Goal: Transaction & Acquisition: Book appointment/travel/reservation

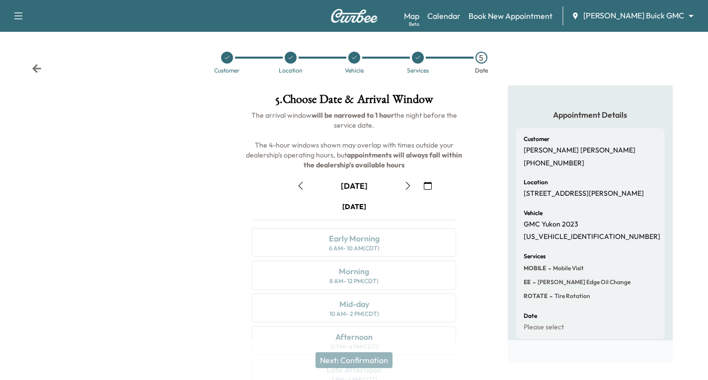
click at [36, 67] on icon at bounding box center [36, 68] width 9 height 8
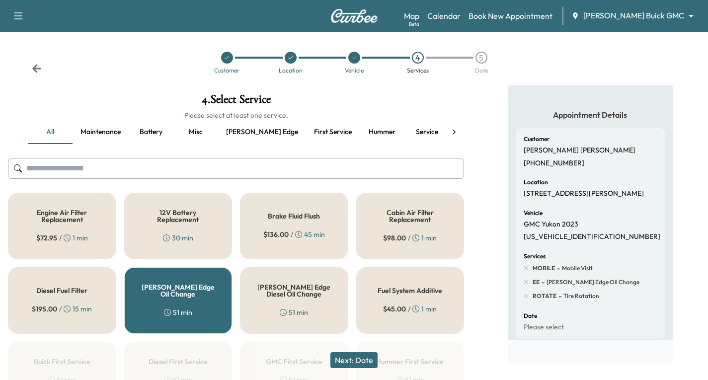
click at [36, 67] on icon at bounding box center [36, 68] width 9 height 8
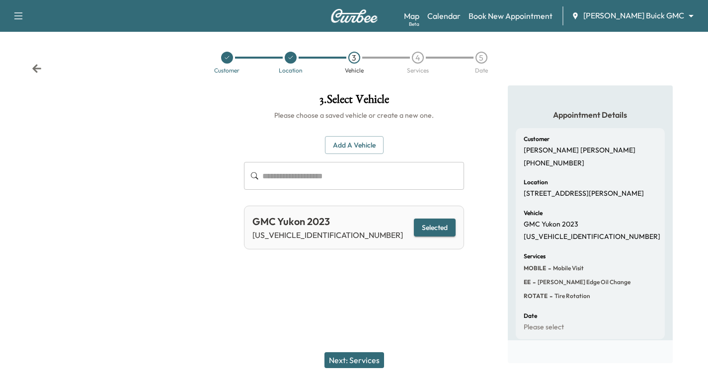
click at [36, 67] on icon at bounding box center [36, 68] width 9 height 8
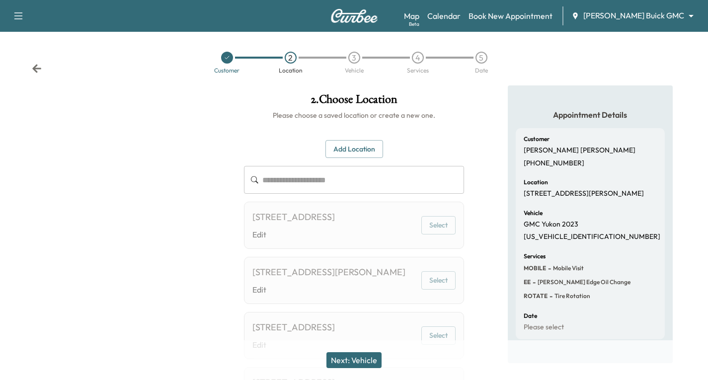
click at [36, 67] on icon at bounding box center [36, 68] width 9 height 8
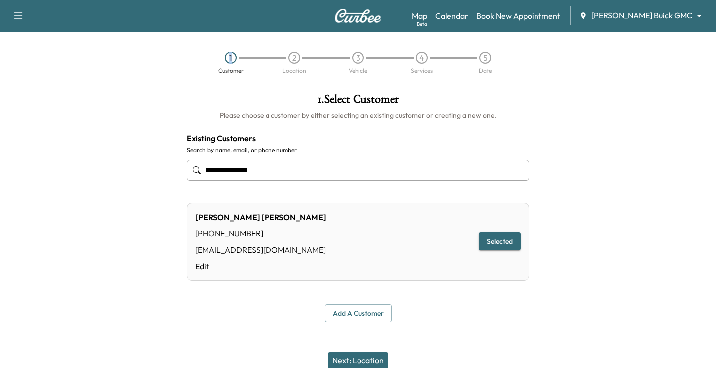
click at [36, 67] on div "1 Customer 2 Location 3 Vehicle 4 Services 5 Date" at bounding box center [358, 63] width 716 height 46
drag, startPoint x: 273, startPoint y: 175, endPoint x: 202, endPoint y: 184, distance: 71.7
click at [202, 184] on div "**********" at bounding box center [358, 170] width 342 height 33
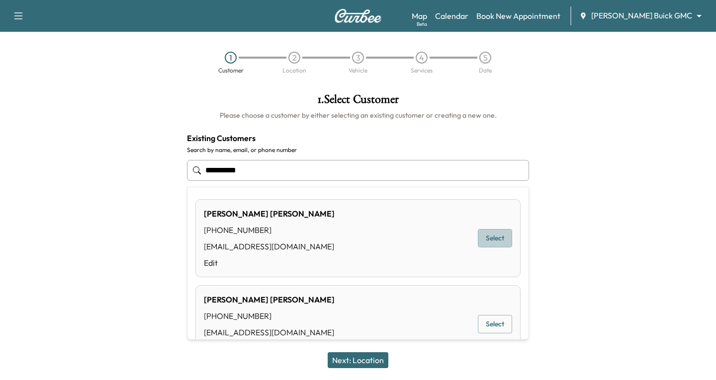
click at [478, 235] on button "Select" at bounding box center [495, 238] width 34 height 18
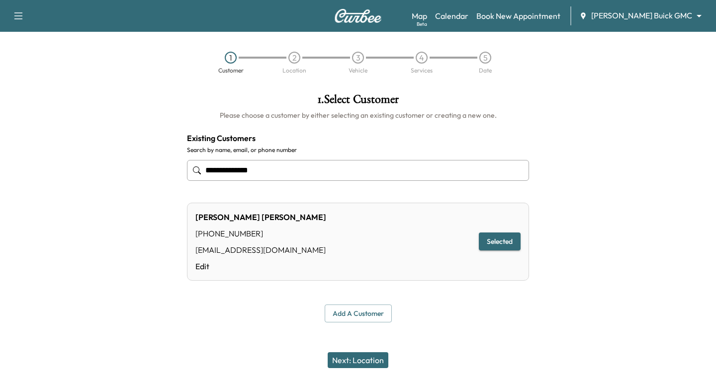
type input "**********"
click at [372, 356] on button "Next: Location" at bounding box center [358, 360] width 61 height 16
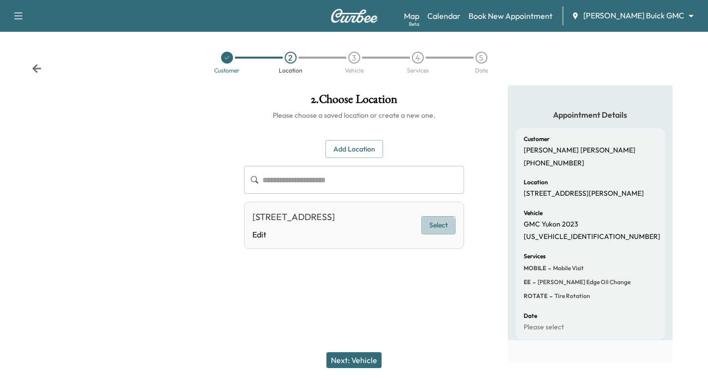
click at [439, 235] on button "Select" at bounding box center [439, 225] width 34 height 18
click at [442, 234] on button "Selected" at bounding box center [435, 225] width 42 height 18
click at [346, 361] on button "Next: Vehicle" at bounding box center [354, 360] width 55 height 16
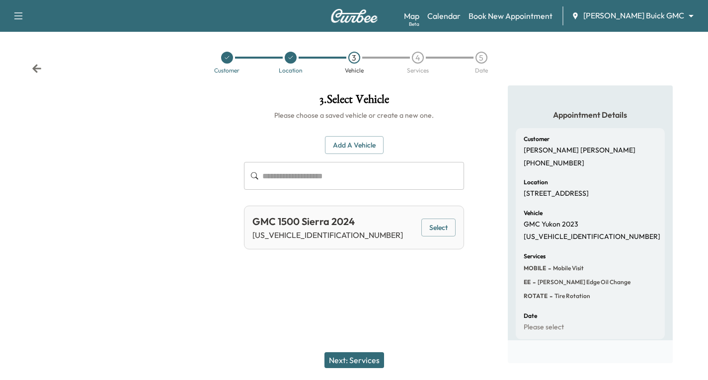
click at [424, 231] on button "Select" at bounding box center [439, 228] width 34 height 18
click at [366, 357] on button "Next: Services" at bounding box center [355, 360] width 60 height 16
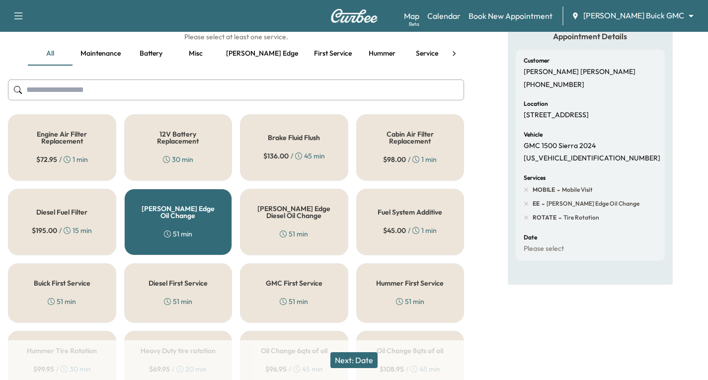
scroll to position [99, 0]
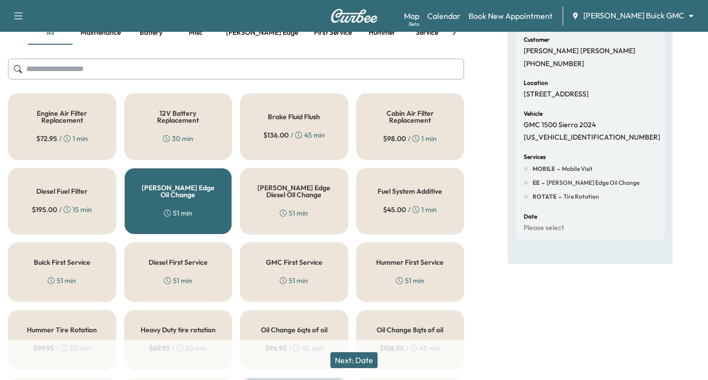
click at [368, 358] on button "Next: Date" at bounding box center [354, 360] width 47 height 16
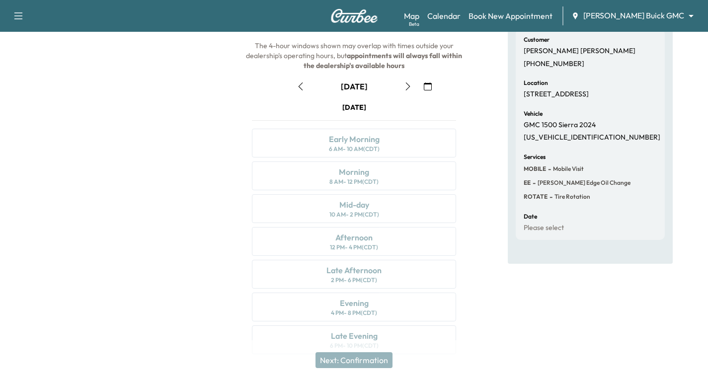
click at [408, 89] on icon "button" at bounding box center [408, 87] width 8 height 8
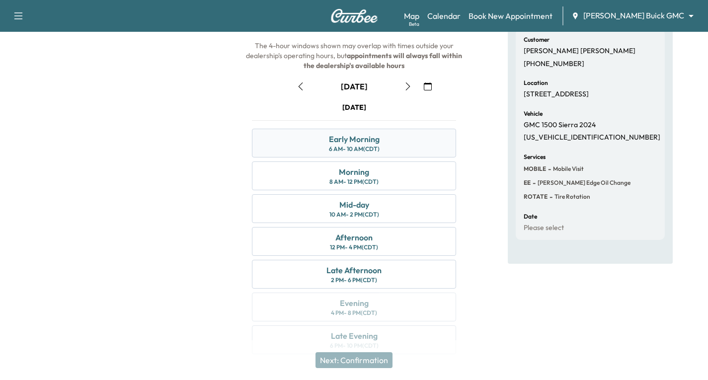
click at [402, 144] on div "Early Morning 6 AM - 10 AM (CDT)" at bounding box center [354, 143] width 204 height 29
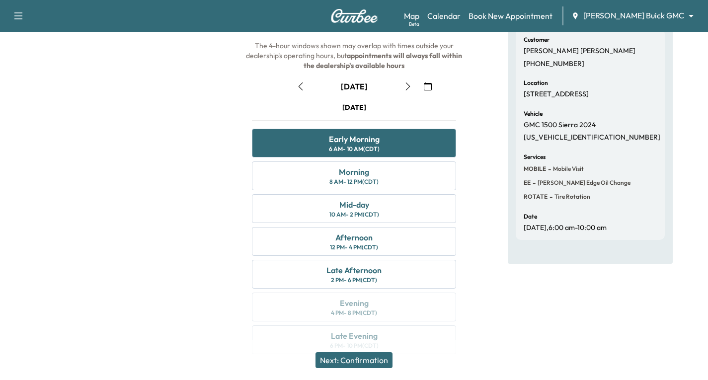
click at [371, 363] on button "Next: Confirmation" at bounding box center [354, 360] width 77 height 16
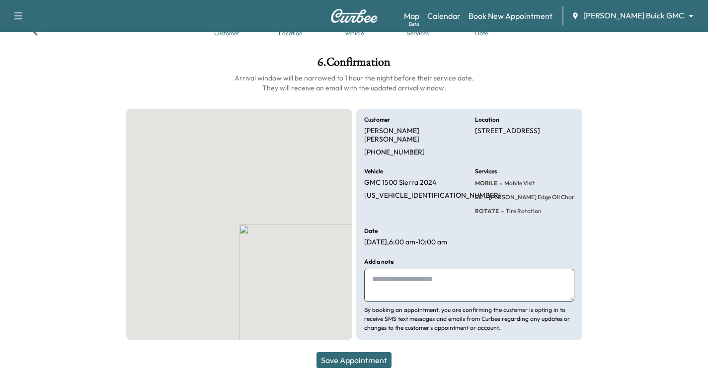
scroll to position [33, 0]
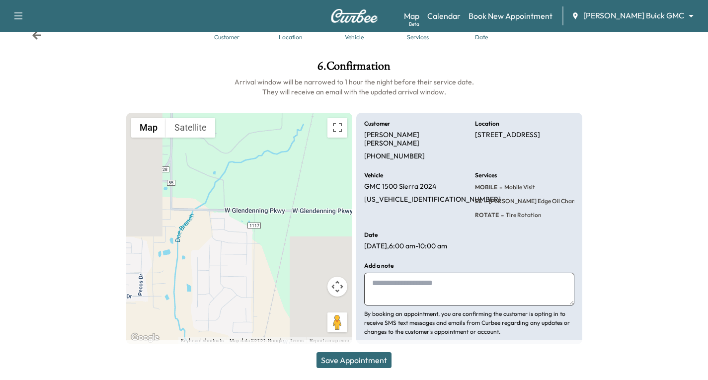
click at [368, 362] on button "Save Appointment" at bounding box center [354, 360] width 75 height 16
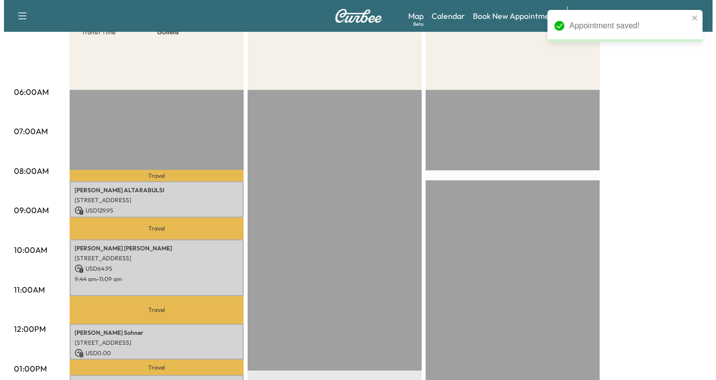
scroll to position [199, 0]
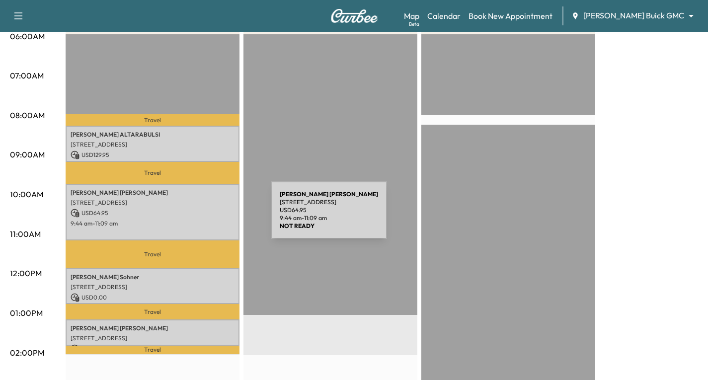
drag, startPoint x: 196, startPoint y: 216, endPoint x: 228, endPoint y: 225, distance: 33.0
click at [228, 225] on p "9:44 am - 11:09 am" at bounding box center [153, 224] width 164 height 8
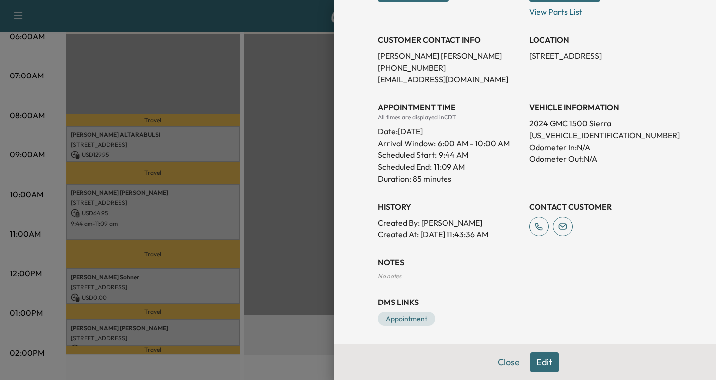
scroll to position [208, 0]
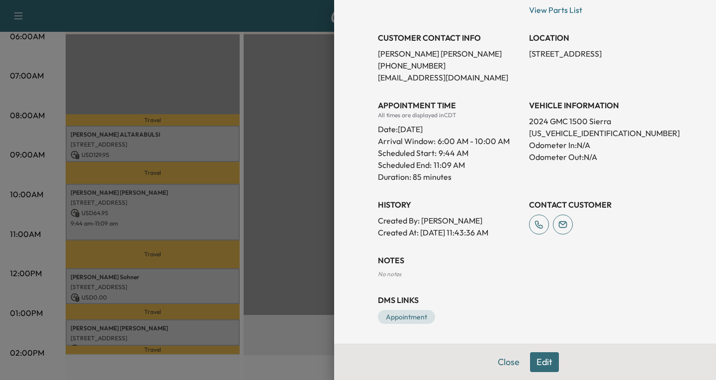
click at [535, 361] on button "Edit" at bounding box center [544, 362] width 29 height 20
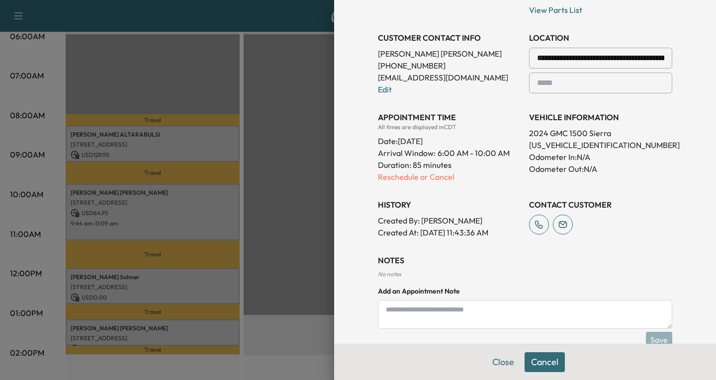
click at [390, 318] on textarea at bounding box center [525, 314] width 294 height 29
type textarea "**********"
click at [659, 337] on button "Save" at bounding box center [659, 340] width 26 height 16
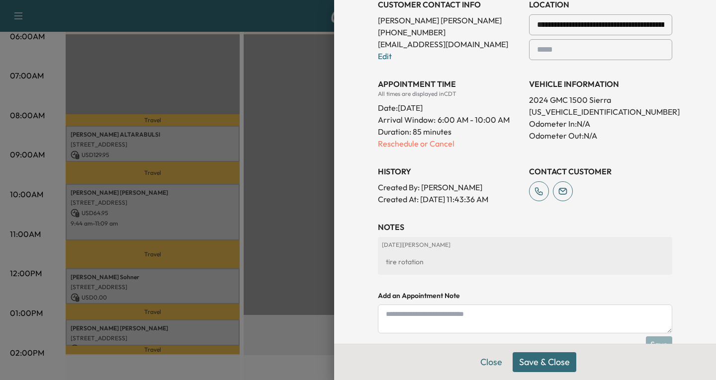
scroll to position [279, 0]
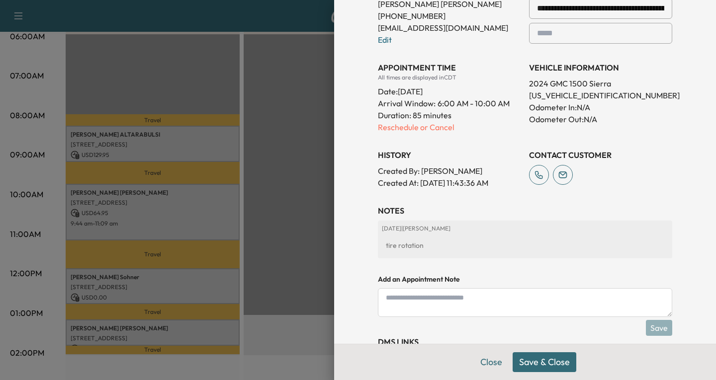
click at [521, 367] on button "Save & Close" at bounding box center [544, 362] width 64 height 20
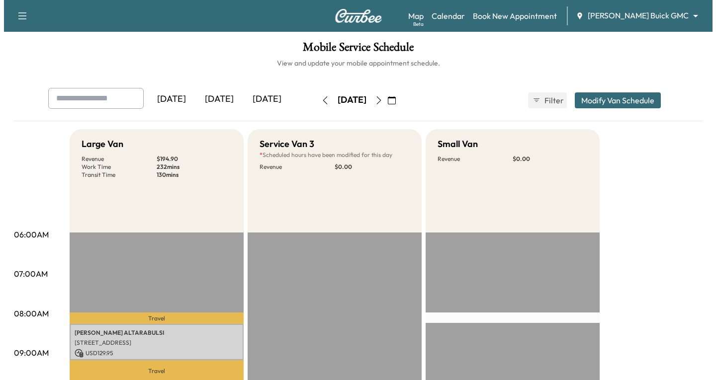
scroll to position [0, 0]
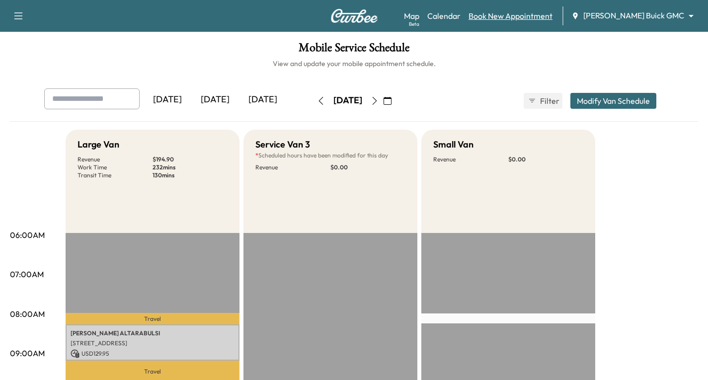
click at [540, 17] on link "Book New Appointment" at bounding box center [511, 16] width 84 height 12
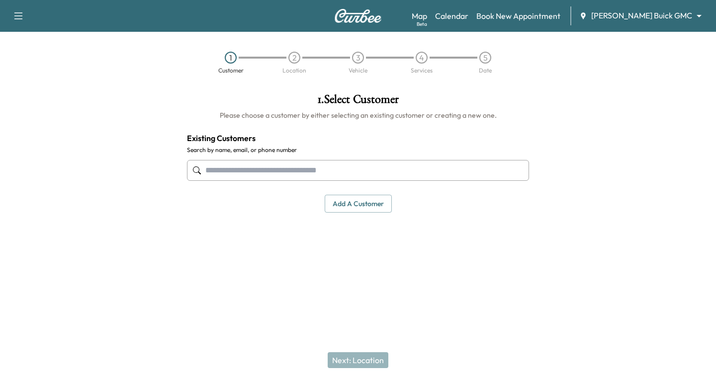
click at [210, 170] on input "text" at bounding box center [358, 170] width 342 height 21
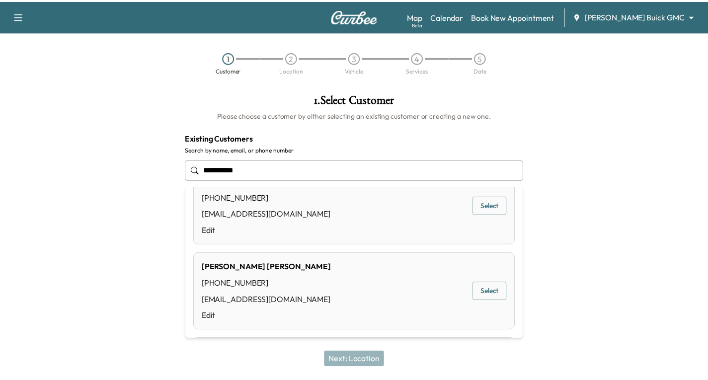
scroll to position [50, 0]
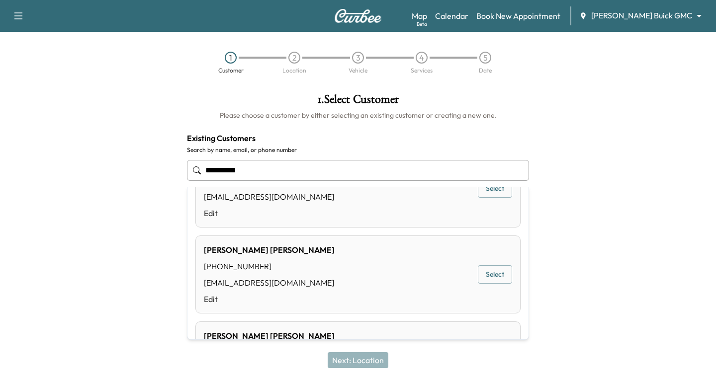
click at [478, 278] on button "Select" at bounding box center [495, 274] width 34 height 18
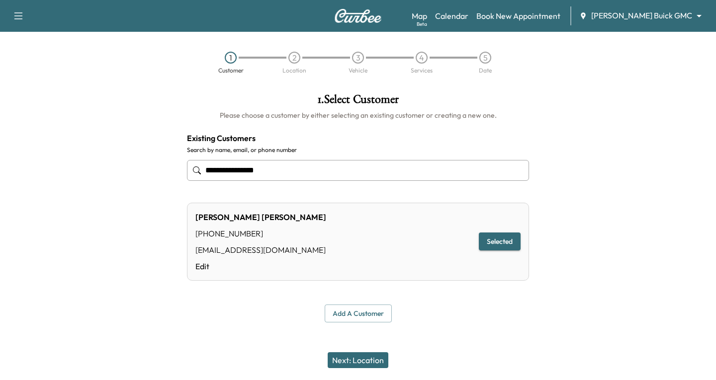
type input "**********"
click at [335, 365] on button "Next: Location" at bounding box center [358, 360] width 61 height 16
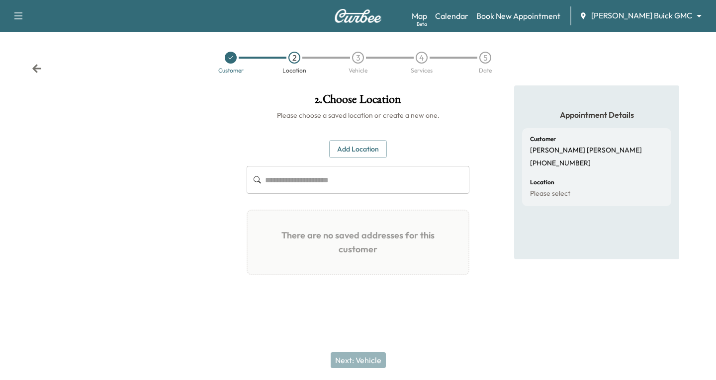
click at [341, 149] on button "Add Location" at bounding box center [358, 149] width 58 height 18
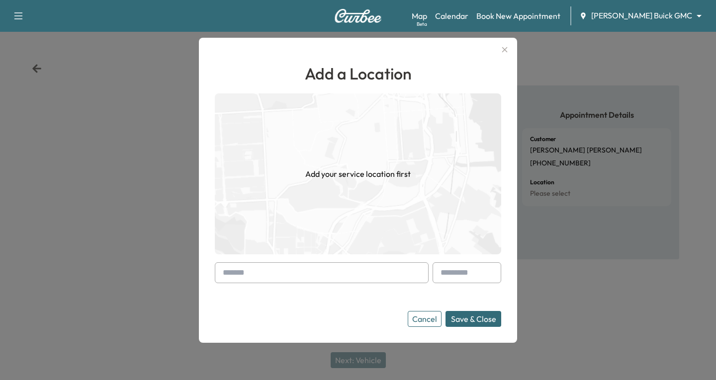
click at [231, 270] on input "text" at bounding box center [322, 272] width 214 height 21
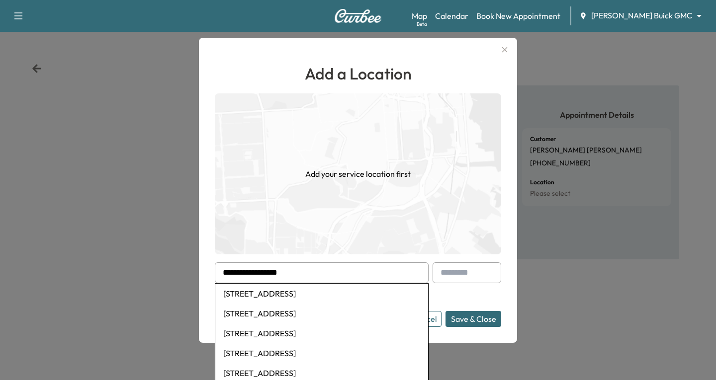
click at [302, 296] on li "[STREET_ADDRESS]" at bounding box center [321, 294] width 213 height 20
type input "**********"
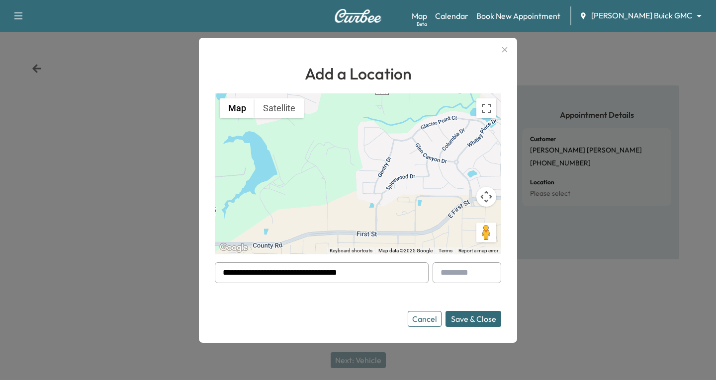
click at [482, 319] on button "Save & Close" at bounding box center [473, 319] width 56 height 16
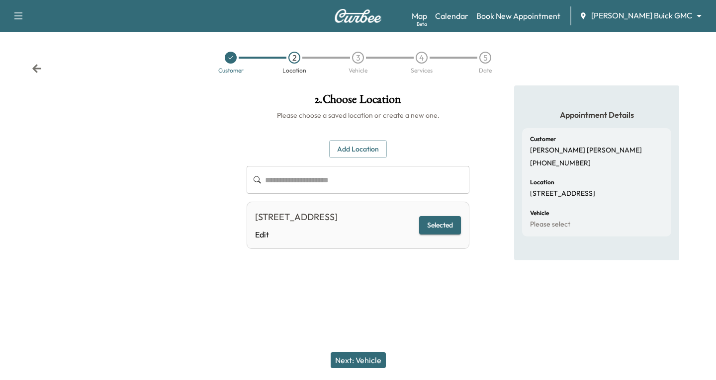
click at [444, 232] on button "Selected" at bounding box center [440, 225] width 42 height 18
click at [440, 231] on button "Selected" at bounding box center [440, 225] width 42 height 18
click at [348, 356] on button "Next: Vehicle" at bounding box center [358, 360] width 55 height 16
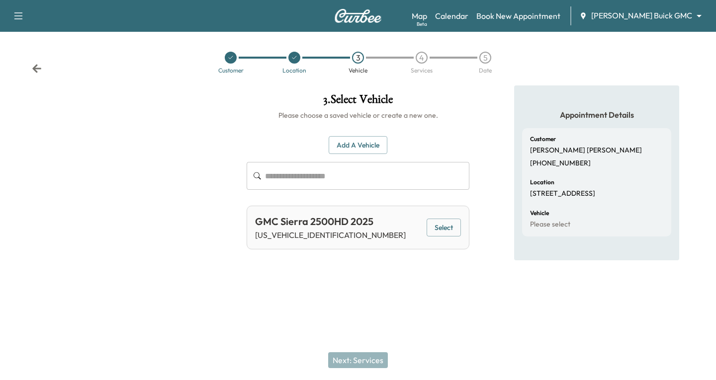
click at [448, 227] on button "Select" at bounding box center [443, 228] width 34 height 18
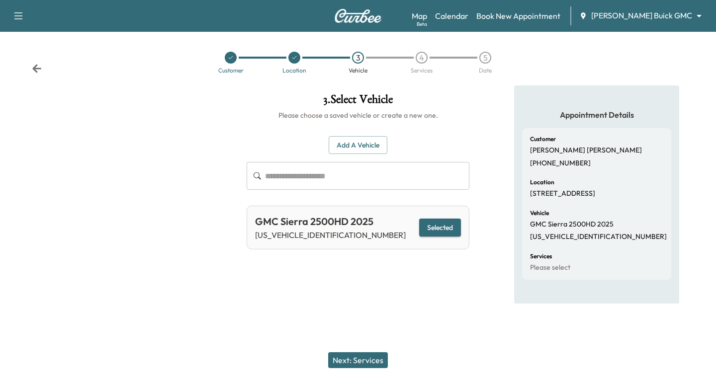
click at [351, 355] on button "Next: Services" at bounding box center [358, 360] width 60 height 16
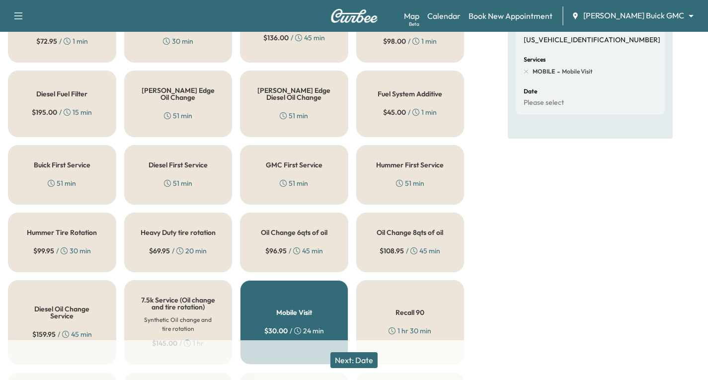
scroll to position [199, 0]
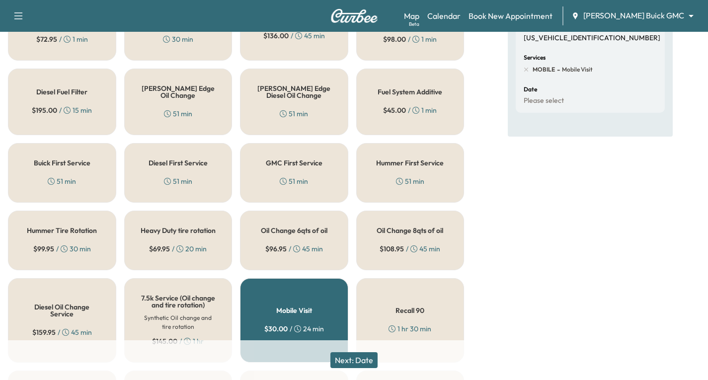
click at [185, 181] on div "51 min" at bounding box center [178, 181] width 28 height 10
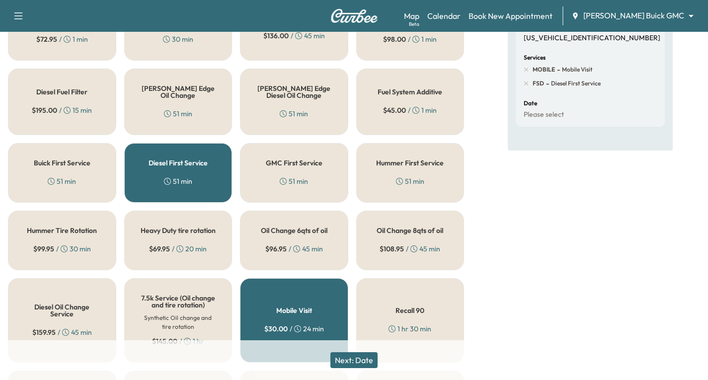
scroll to position [0, 0]
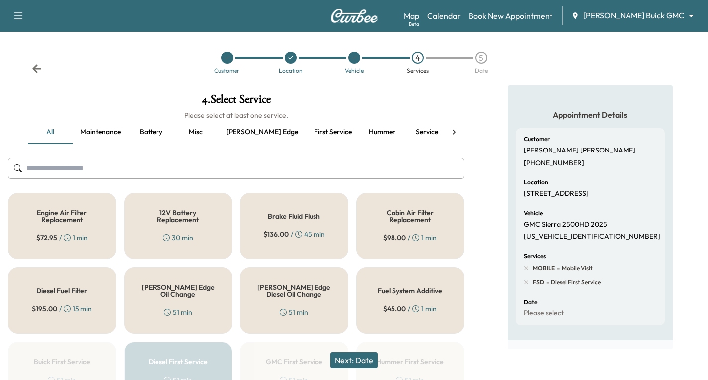
click at [33, 66] on icon at bounding box center [37, 69] width 10 height 10
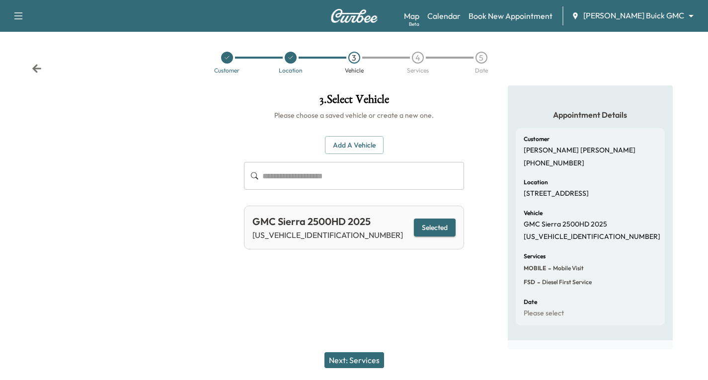
click at [33, 66] on icon at bounding box center [37, 69] width 10 height 10
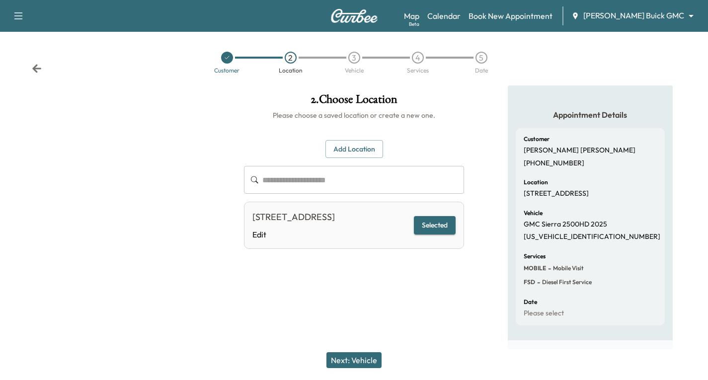
click at [34, 66] on icon at bounding box center [37, 69] width 10 height 10
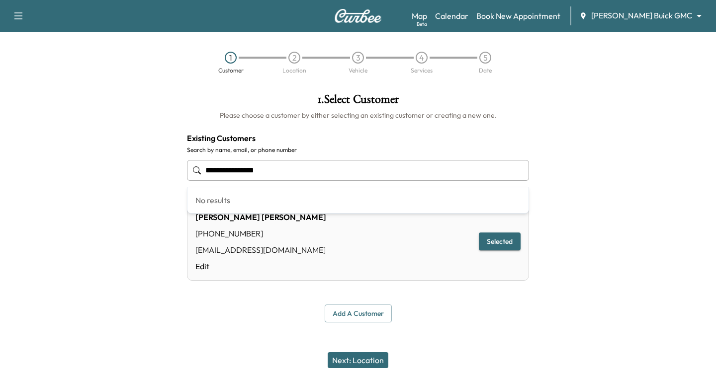
drag, startPoint x: 291, startPoint y: 174, endPoint x: 181, endPoint y: 187, distance: 110.7
click at [196, 194] on body "**********" at bounding box center [358, 190] width 716 height 380
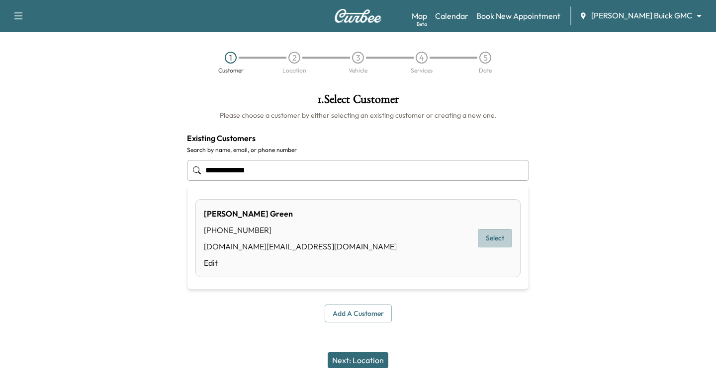
click at [494, 244] on button "Select" at bounding box center [495, 238] width 34 height 18
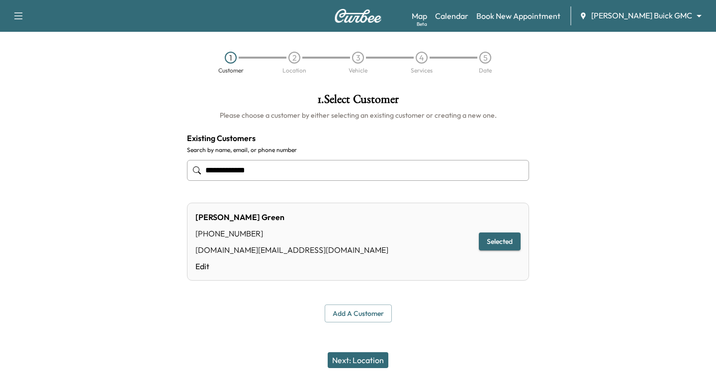
type input "**********"
click at [377, 362] on button "Next: Location" at bounding box center [358, 360] width 61 height 16
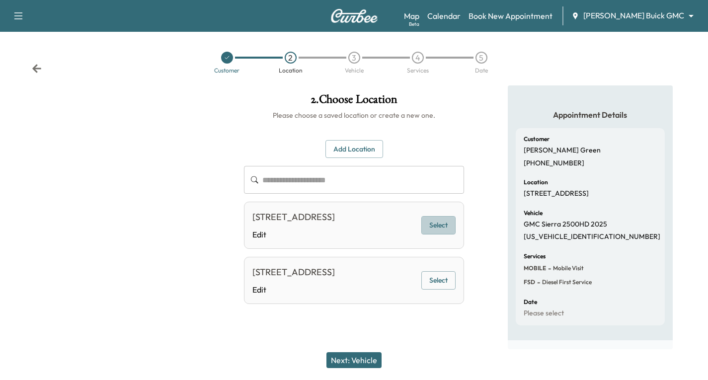
click at [427, 234] on button "Select" at bounding box center [439, 225] width 34 height 18
click at [360, 357] on button "Next: Vehicle" at bounding box center [354, 360] width 55 height 16
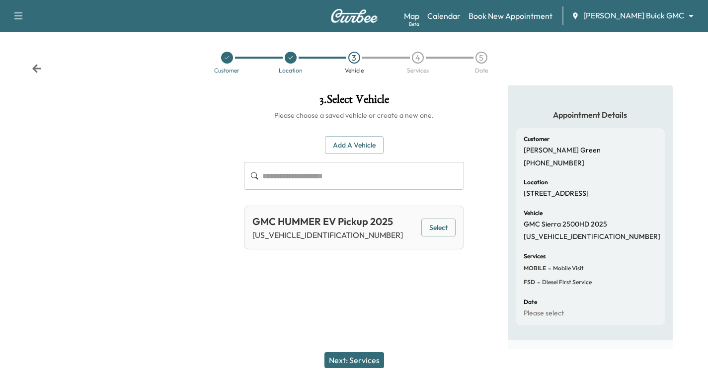
click at [360, 357] on button "Next: Services" at bounding box center [355, 360] width 60 height 16
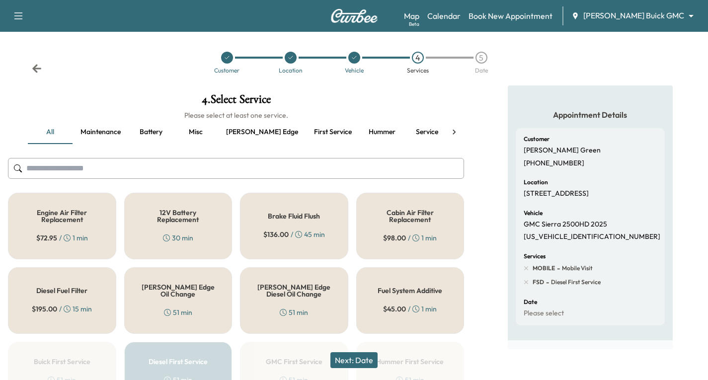
click at [14, 12] on icon "button" at bounding box center [18, 16] width 12 height 12
click at [34, 58] on button "Log Out" at bounding box center [34, 56] width 37 height 16
